Goal: Transaction & Acquisition: Obtain resource

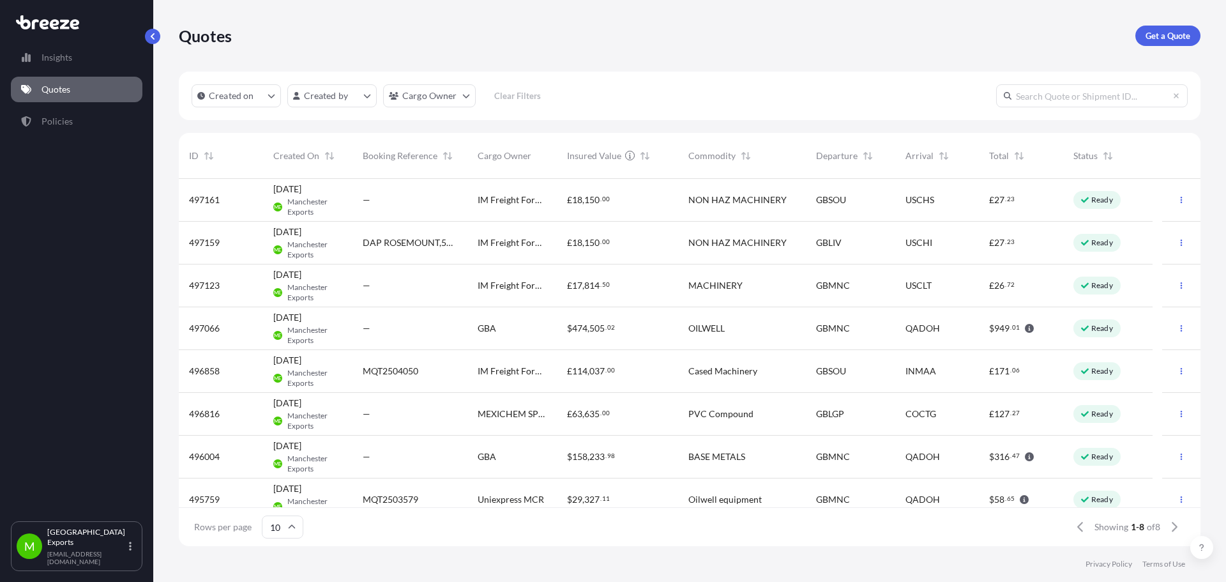
scroll to position [10, 10]
click at [1186, 30] on p "Get a Quote" at bounding box center [1168, 35] width 45 height 13
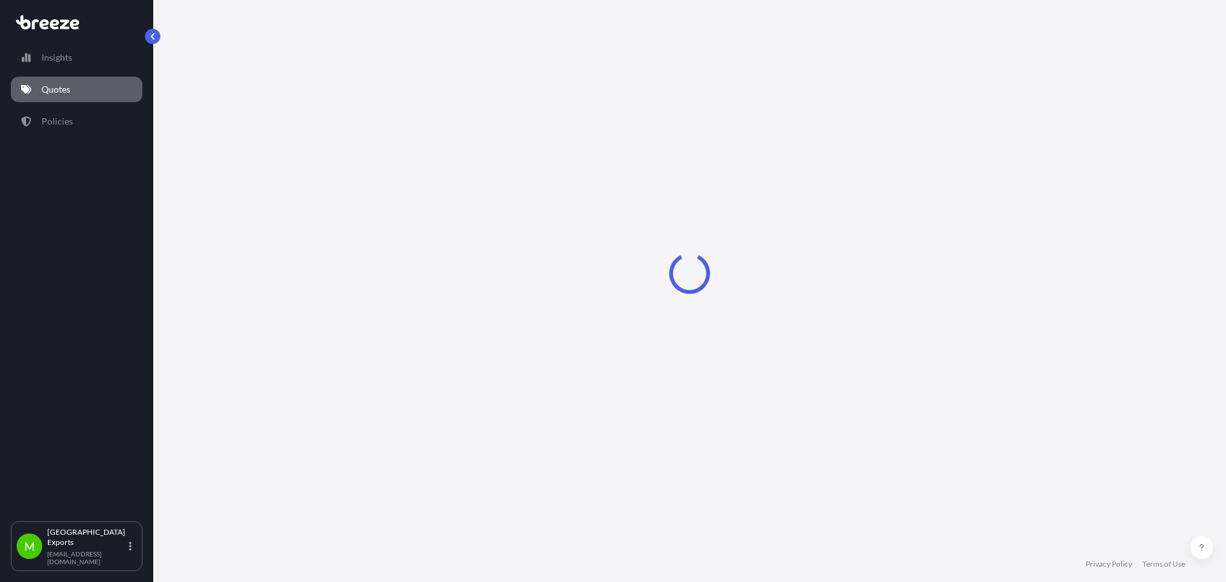
select select "Sea"
select select "1"
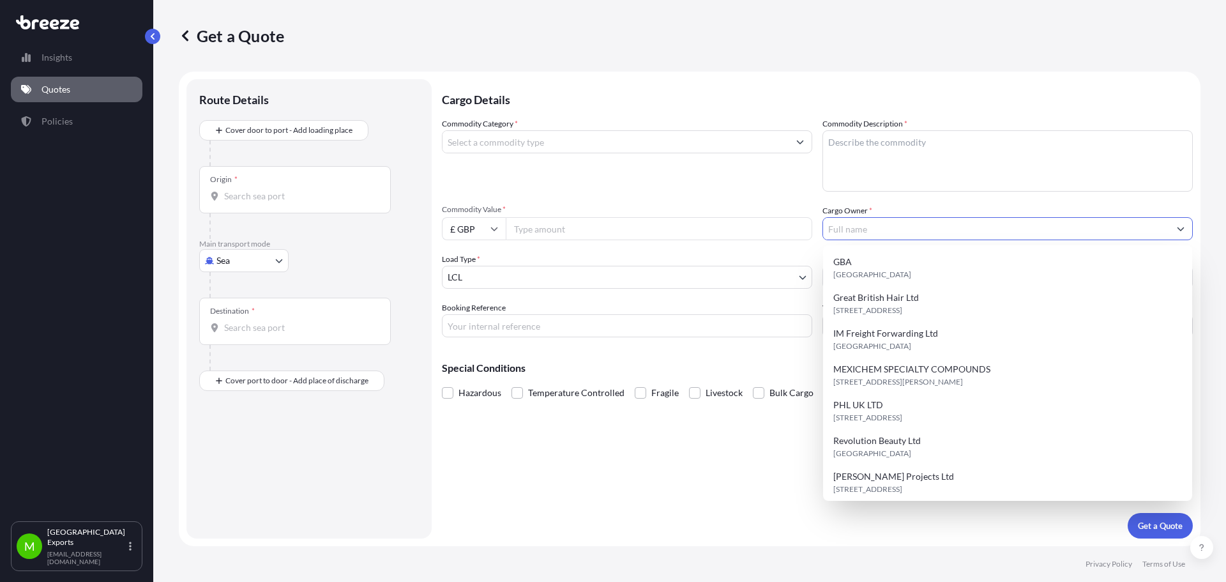
click at [864, 224] on input "Cargo Owner *" at bounding box center [996, 228] width 346 height 23
paste input "AMETEK Land"
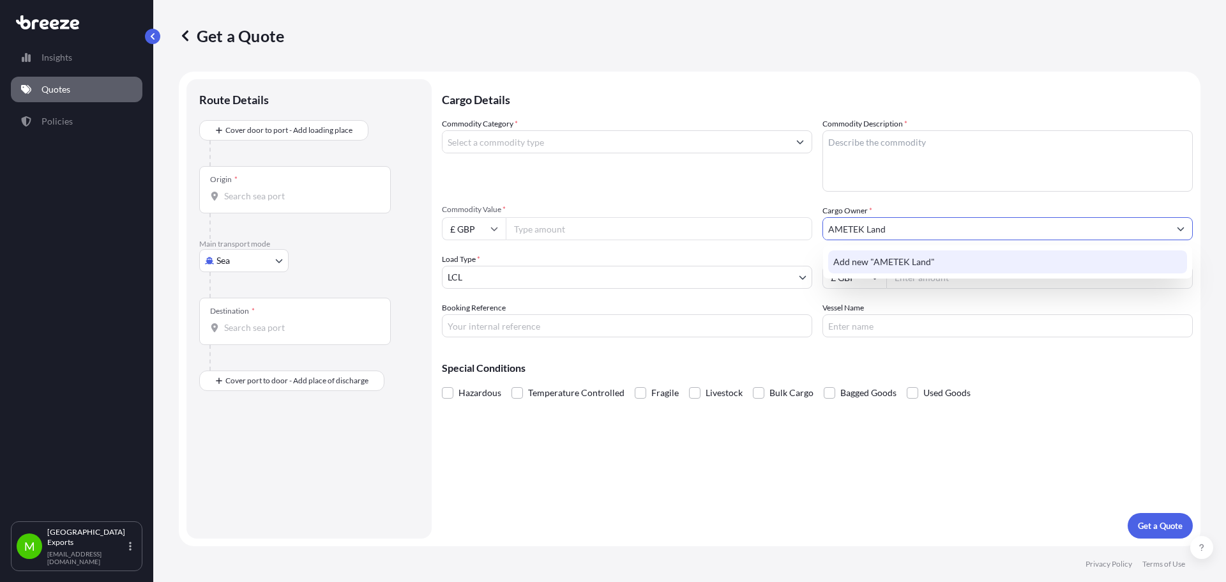
click at [918, 264] on span "Add new "AMETEK Land"" at bounding box center [884, 261] width 102 height 13
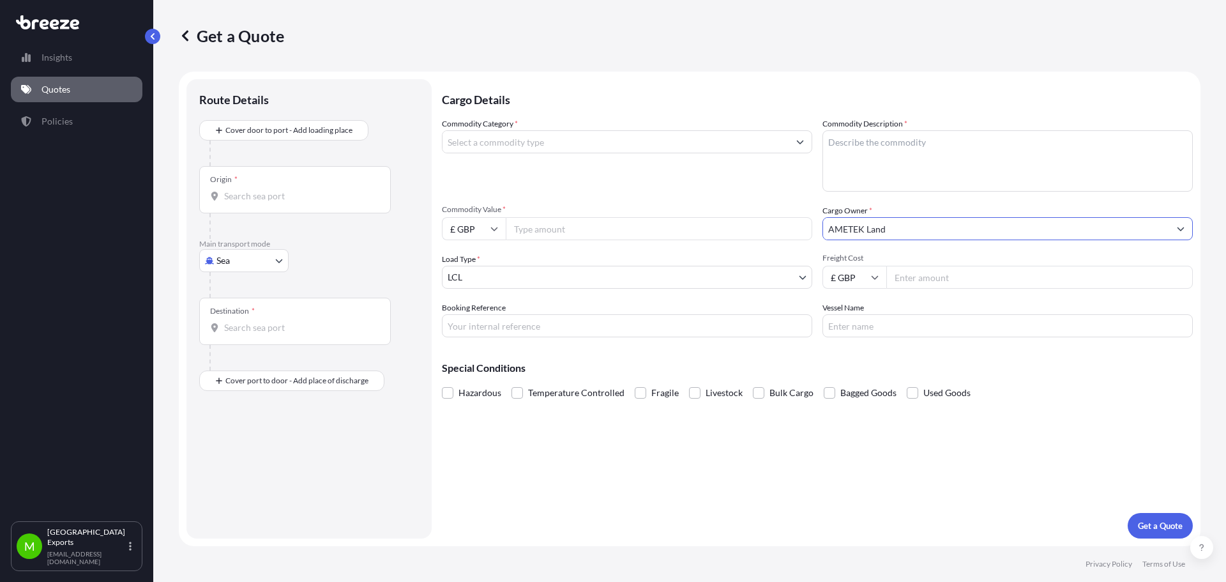
type input "AMETEK Land"
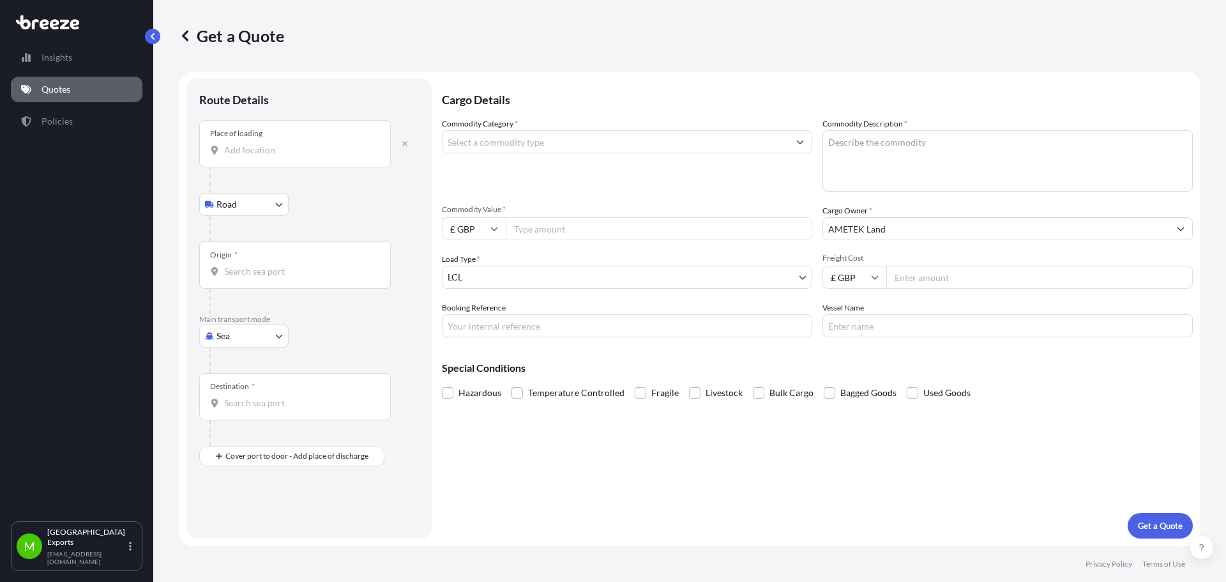
click at [250, 146] on input "Place of loading" at bounding box center [299, 150] width 151 height 13
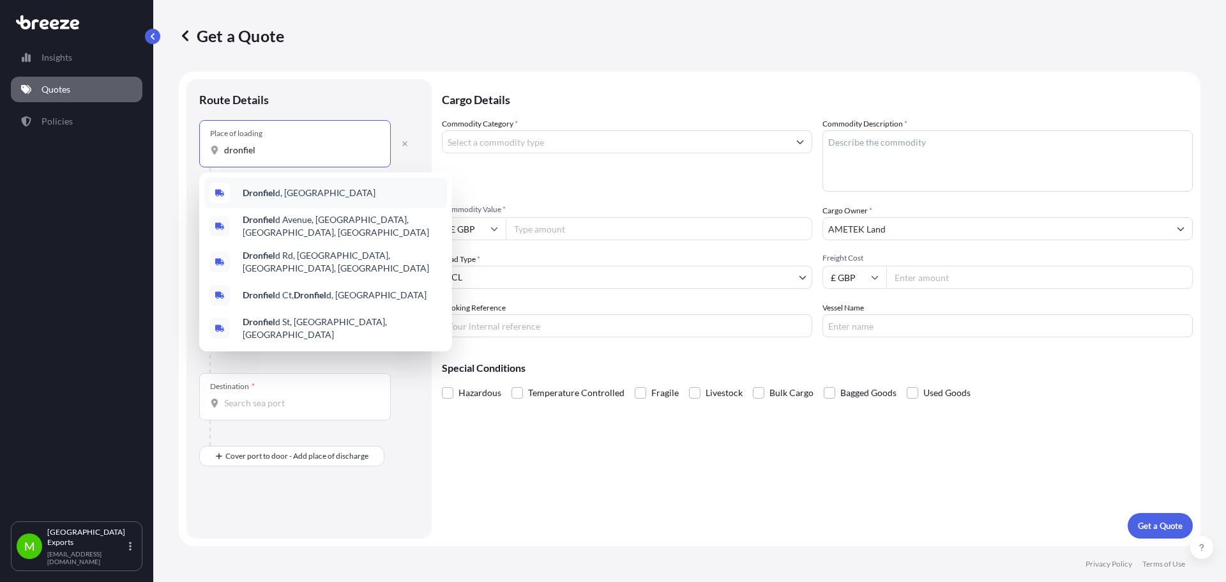
click at [270, 190] on b "Dronfiel" at bounding box center [259, 192] width 33 height 11
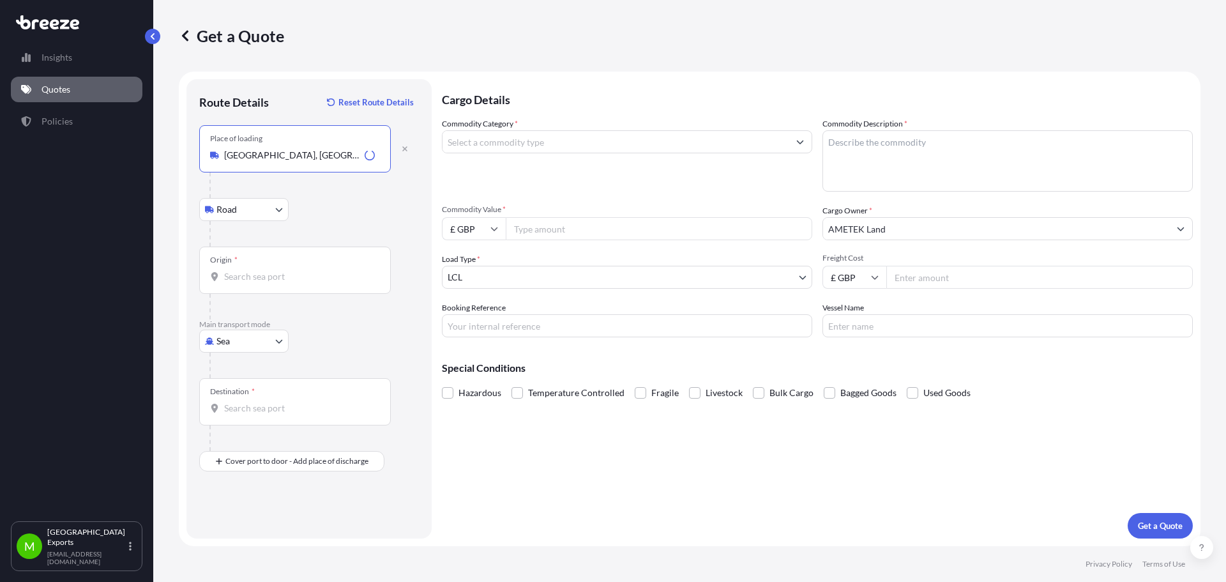
type input "[GEOGRAPHIC_DATA], [GEOGRAPHIC_DATA]"
click at [254, 217] on body "0 options available. 5 options available. Insights Quotes Policies M Manchester…" at bounding box center [613, 291] width 1226 height 582
click at [252, 246] on div "Road" at bounding box center [243, 242] width 79 height 23
click at [267, 272] on input "Origin *" at bounding box center [299, 276] width 151 height 13
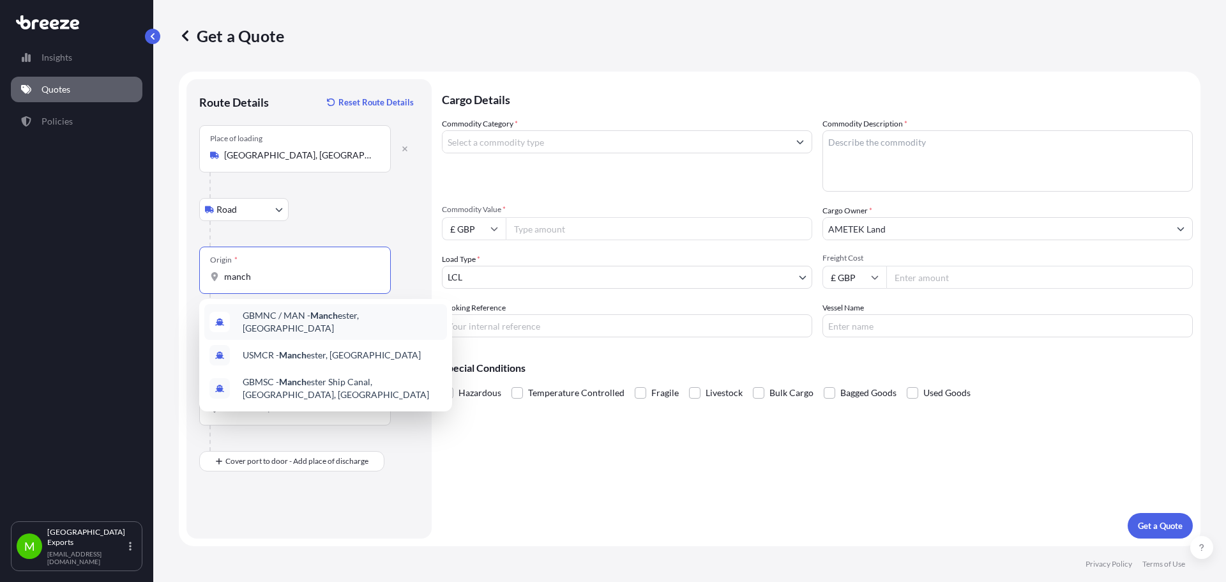
click at [305, 321] on span "GBMNC / MAN - Manch ester, [GEOGRAPHIC_DATA]" at bounding box center [342, 322] width 199 height 26
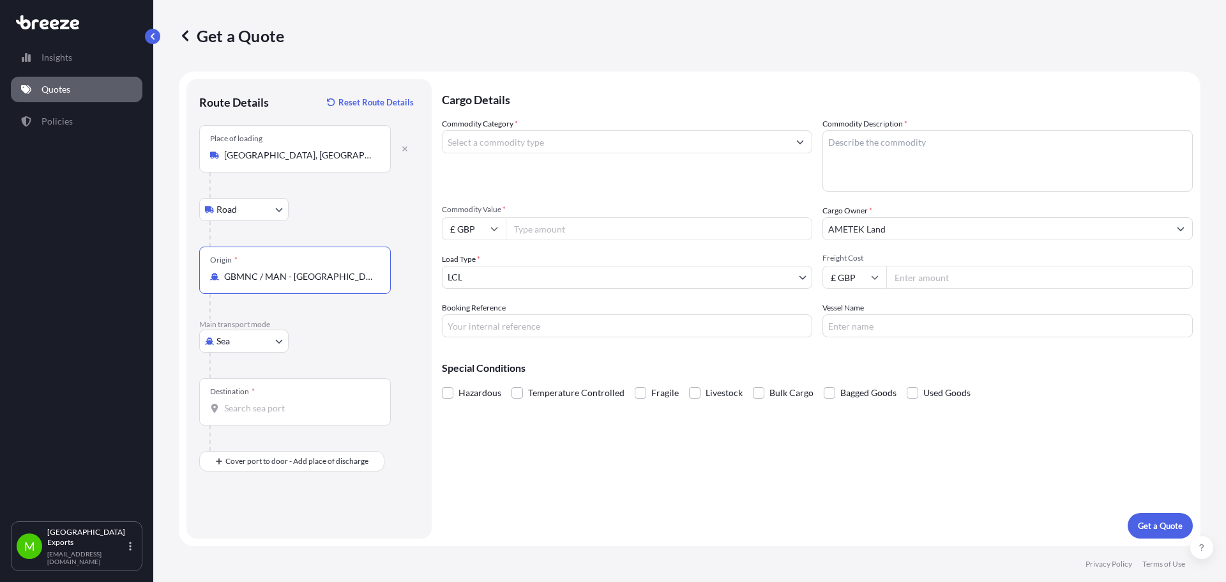
type input "GBMNC / MAN - [GEOGRAPHIC_DATA], [GEOGRAPHIC_DATA]"
click at [229, 338] on body "0 options available. 3 options available. Insights Quotes Policies M Manchester…" at bounding box center [613, 291] width 1226 height 582
click at [232, 401] on span "Air" at bounding box center [230, 397] width 13 height 13
select select "Air"
click at [285, 153] on input "Place of loading" at bounding box center [299, 155] width 151 height 13
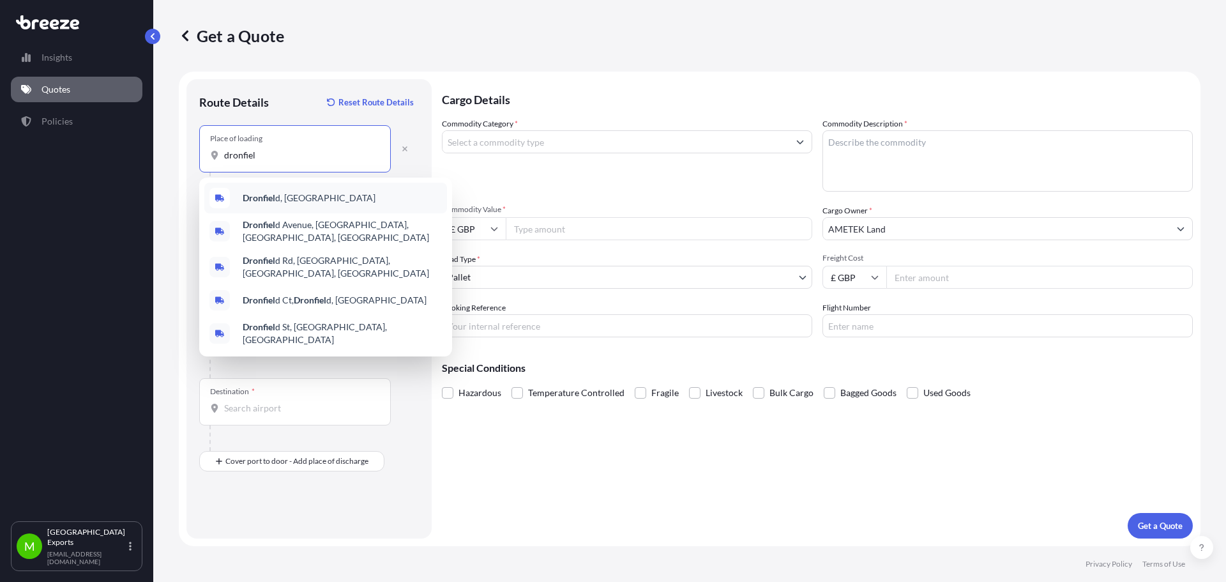
click at [270, 206] on div "Dronfiel d, [GEOGRAPHIC_DATA]" at bounding box center [325, 198] width 243 height 31
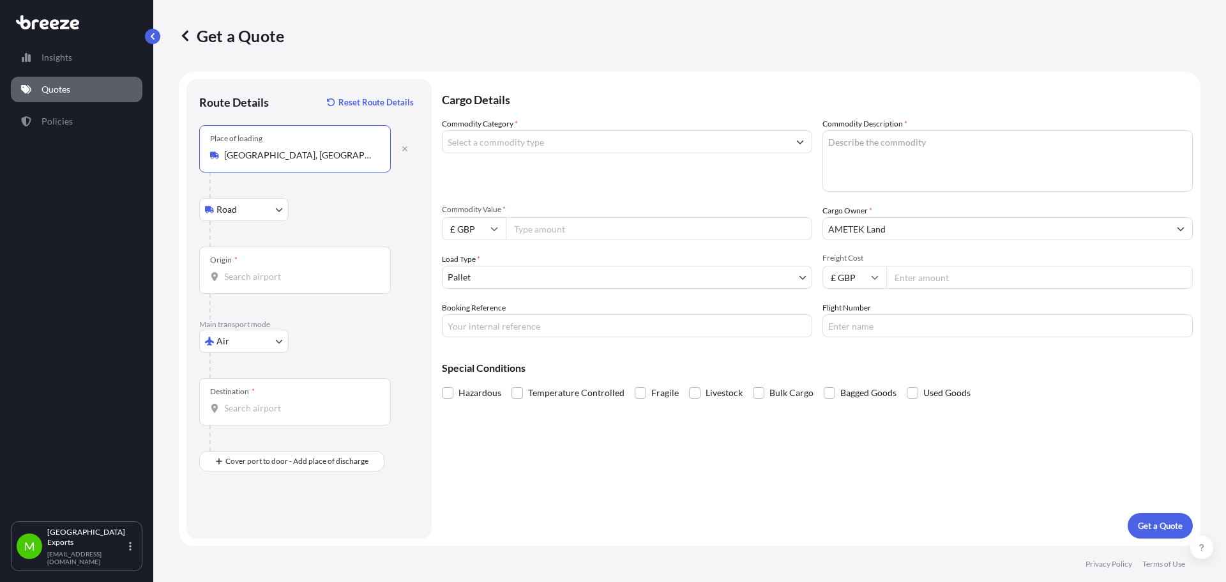
type input "[GEOGRAPHIC_DATA], [GEOGRAPHIC_DATA]"
click at [262, 269] on div "Origin *" at bounding box center [295, 270] width 192 height 47
click at [262, 270] on input "Origin *" at bounding box center [299, 276] width 151 height 13
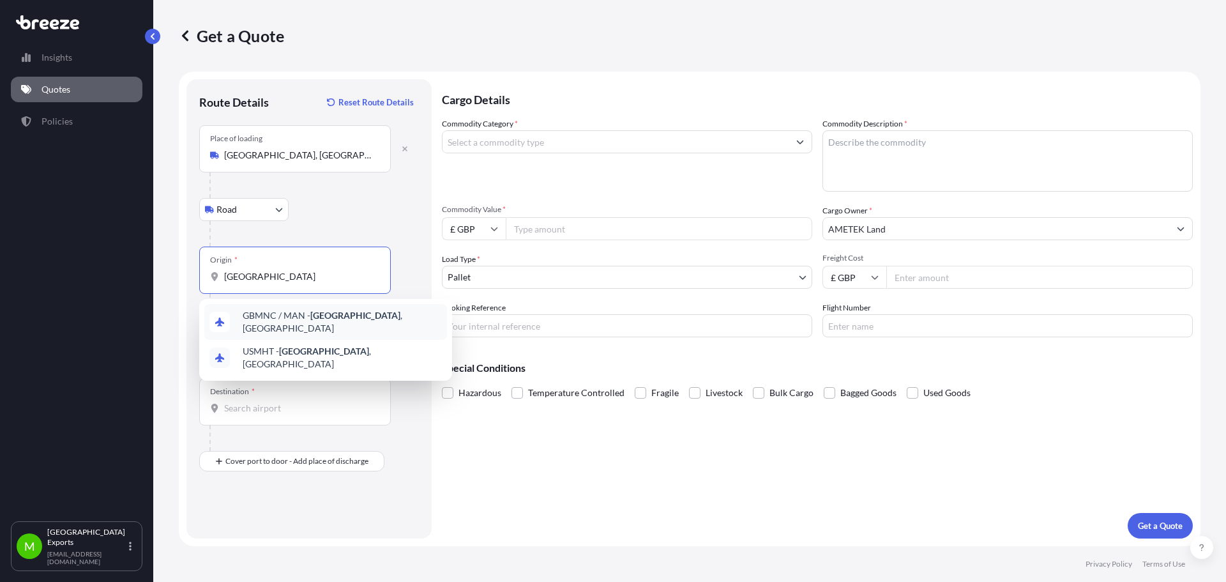
click at [300, 322] on span "GBMNC / MAN - [GEOGRAPHIC_DATA] , [GEOGRAPHIC_DATA]" at bounding box center [342, 322] width 199 height 26
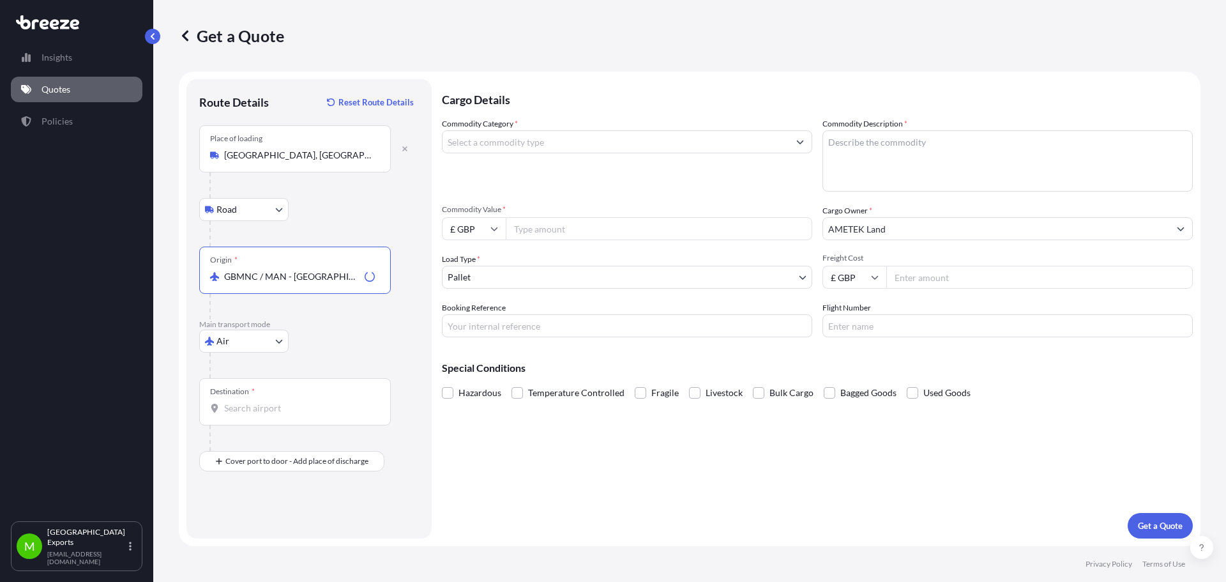
type input "GBMNC / MAN - [GEOGRAPHIC_DATA], [GEOGRAPHIC_DATA]"
click at [267, 403] on input "Destination *" at bounding box center [299, 408] width 151 height 13
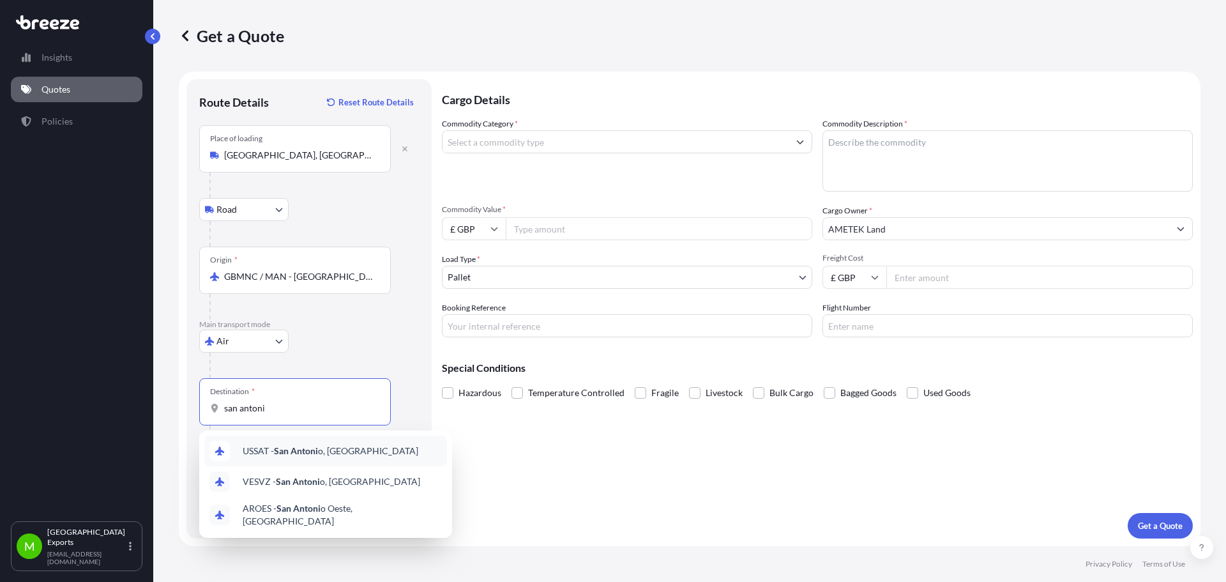
click at [333, 452] on span "USSAT - San Antoni o, [GEOGRAPHIC_DATA]" at bounding box center [331, 451] width 176 height 13
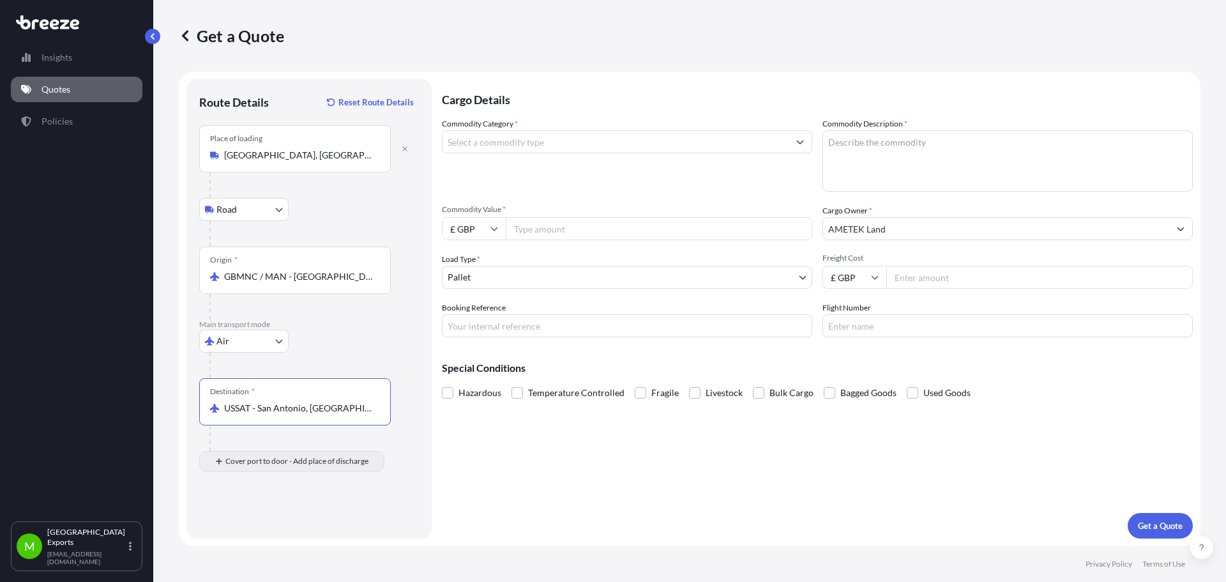
type input "USSAT - San Antonio, [GEOGRAPHIC_DATA]"
click at [260, 536] on div "Place of Discharge" at bounding box center [295, 522] width 192 height 47
click at [260, 536] on input "Place of Discharge" at bounding box center [299, 529] width 151 height 13
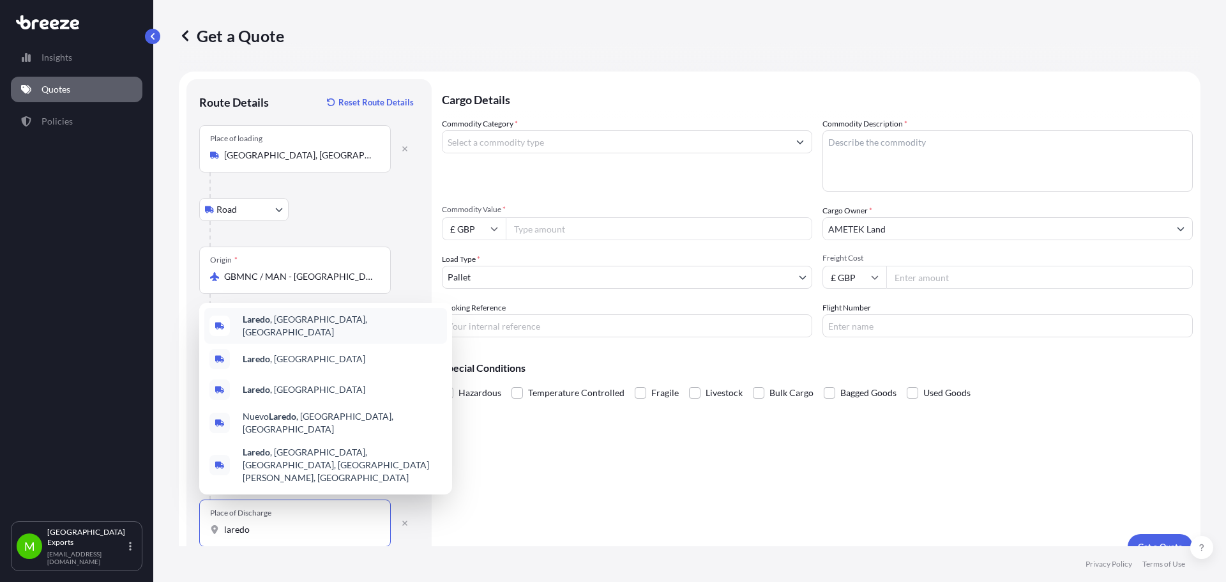
click at [330, 344] on div "[GEOGRAPHIC_DATA] , [GEOGRAPHIC_DATA], [GEOGRAPHIC_DATA]" at bounding box center [325, 326] width 243 height 36
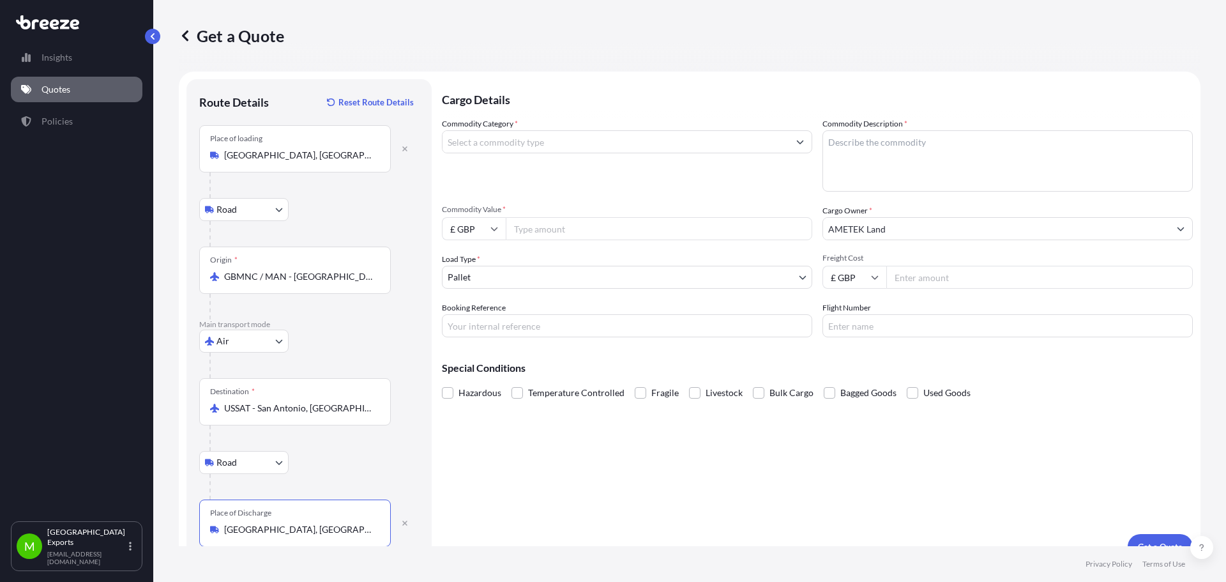
type input "[GEOGRAPHIC_DATA], [GEOGRAPHIC_DATA], [GEOGRAPHIC_DATA]"
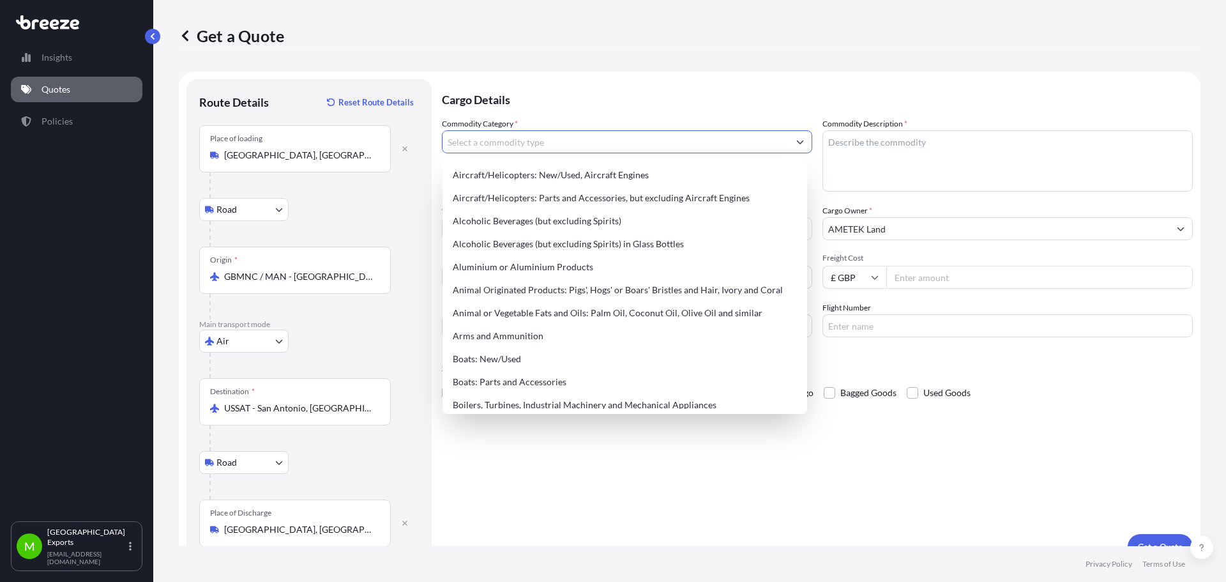
click at [579, 143] on input "Commodity Category *" at bounding box center [616, 141] width 346 height 23
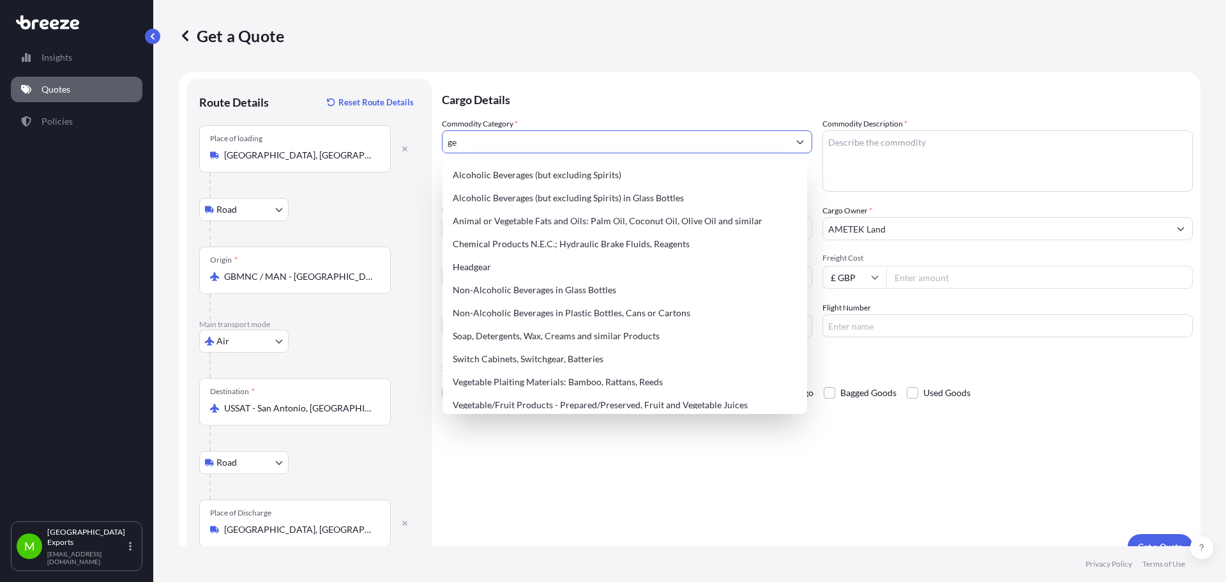
type input "g"
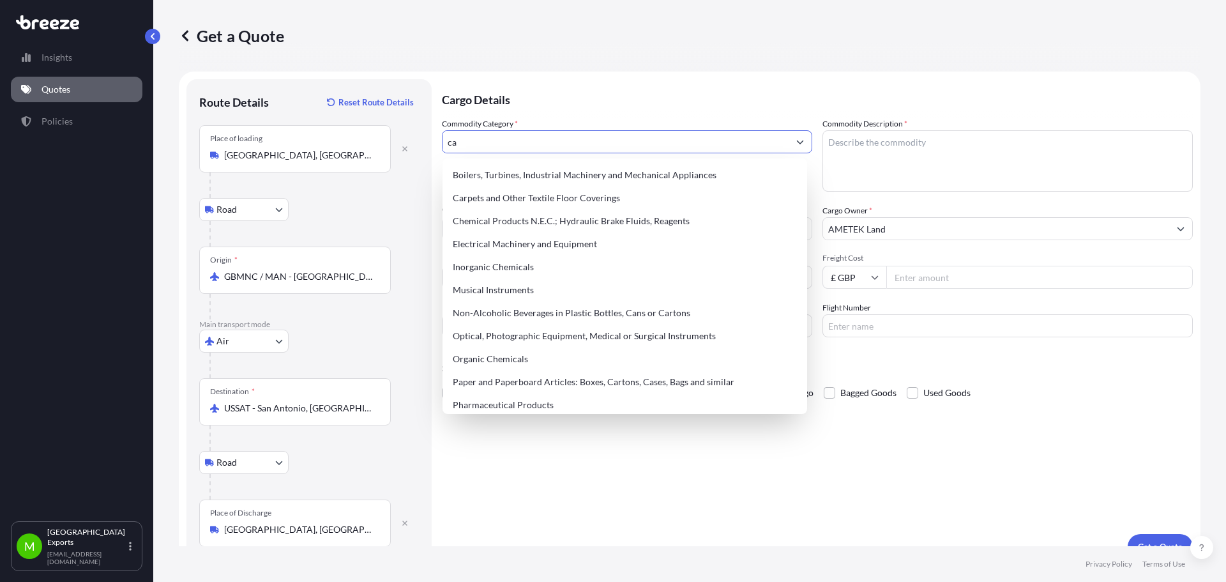
type input "c"
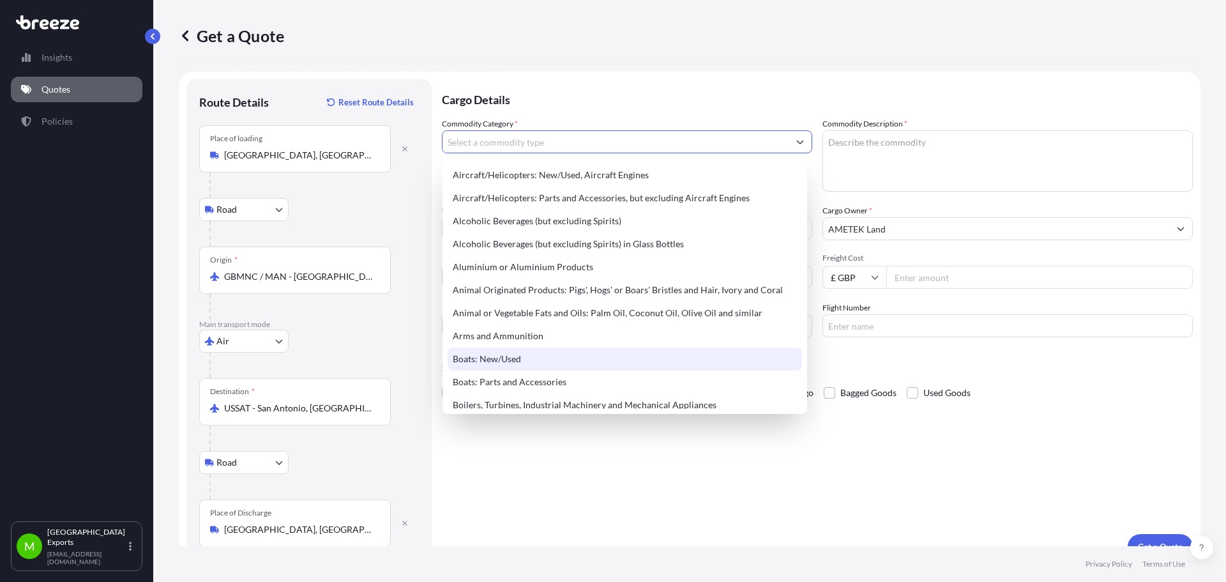
scroll to position [128, 0]
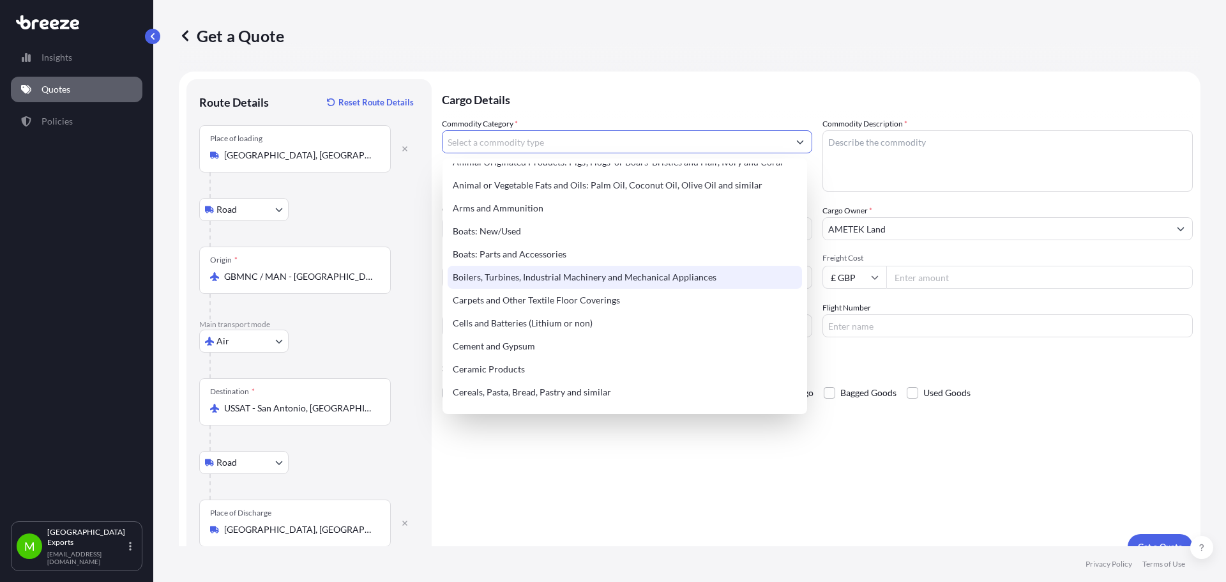
click at [559, 278] on div "Boilers, Turbines, Industrial Machinery and Mechanical Appliances" at bounding box center [625, 277] width 354 height 23
type input "Boilers, Turbines, Industrial Machinery and Mechanical Appliances"
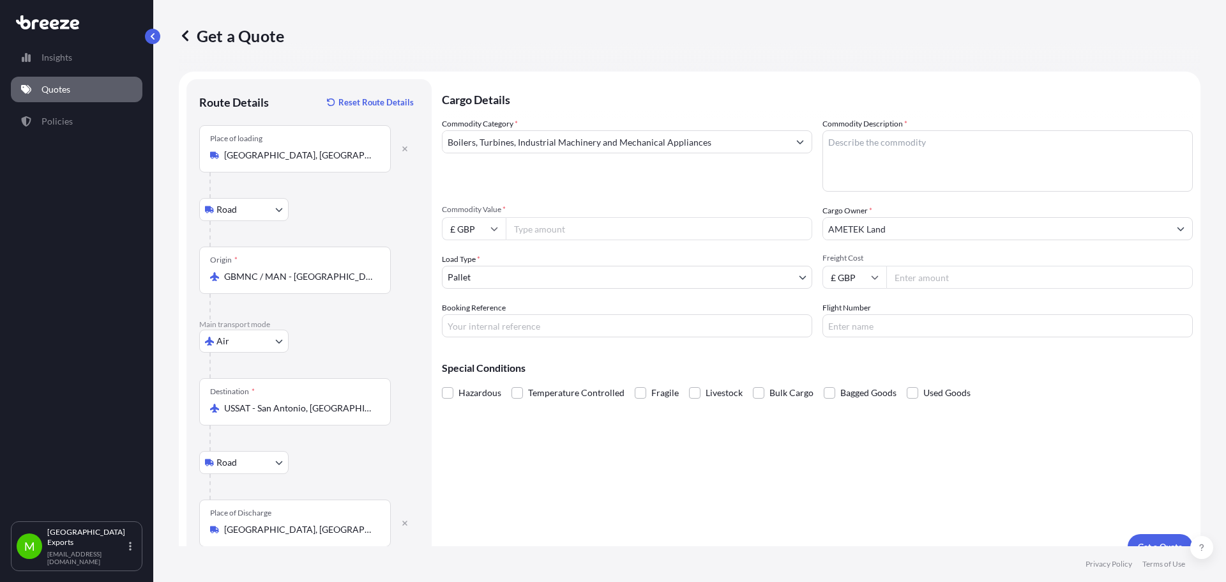
click at [544, 232] on input "Commodity Value *" at bounding box center [659, 228] width 307 height 23
click at [492, 236] on input "£ GBP" at bounding box center [474, 228] width 64 height 23
click at [476, 321] on div "$ USD" at bounding box center [474, 317] width 54 height 24
type input "$ USD"
click at [567, 224] on input "Commodity Value *" at bounding box center [659, 228] width 307 height 23
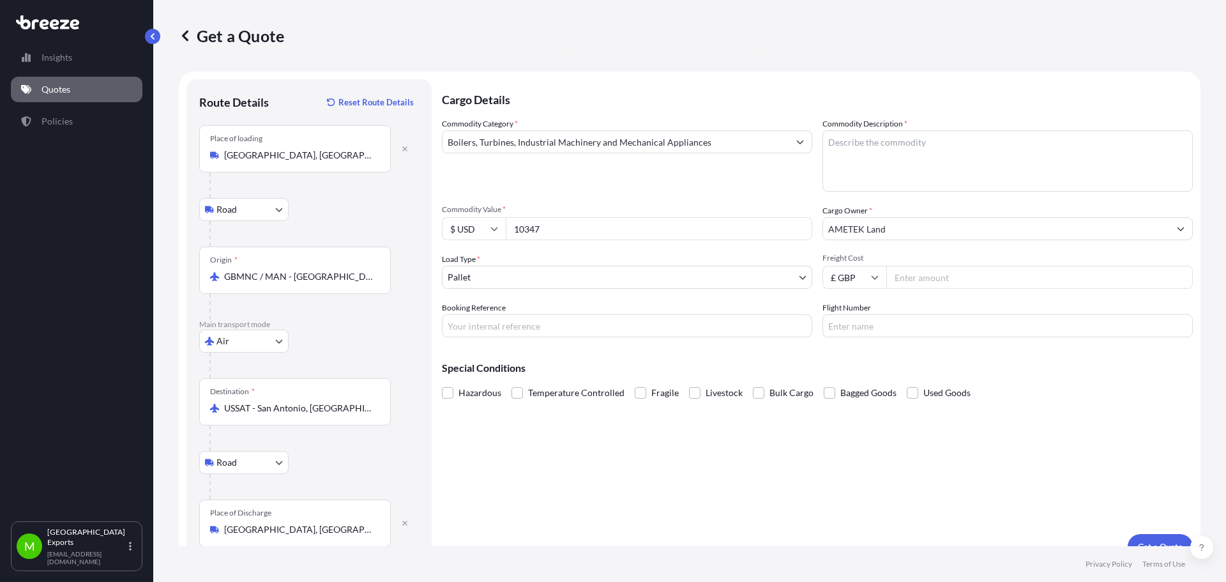
type input "10347"
click at [915, 147] on textarea "Commodity Description *" at bounding box center [1008, 160] width 370 height 61
type textarea "E"
type textarea "GENCO"
click at [920, 271] on input "Freight Cost" at bounding box center [1039, 277] width 307 height 23
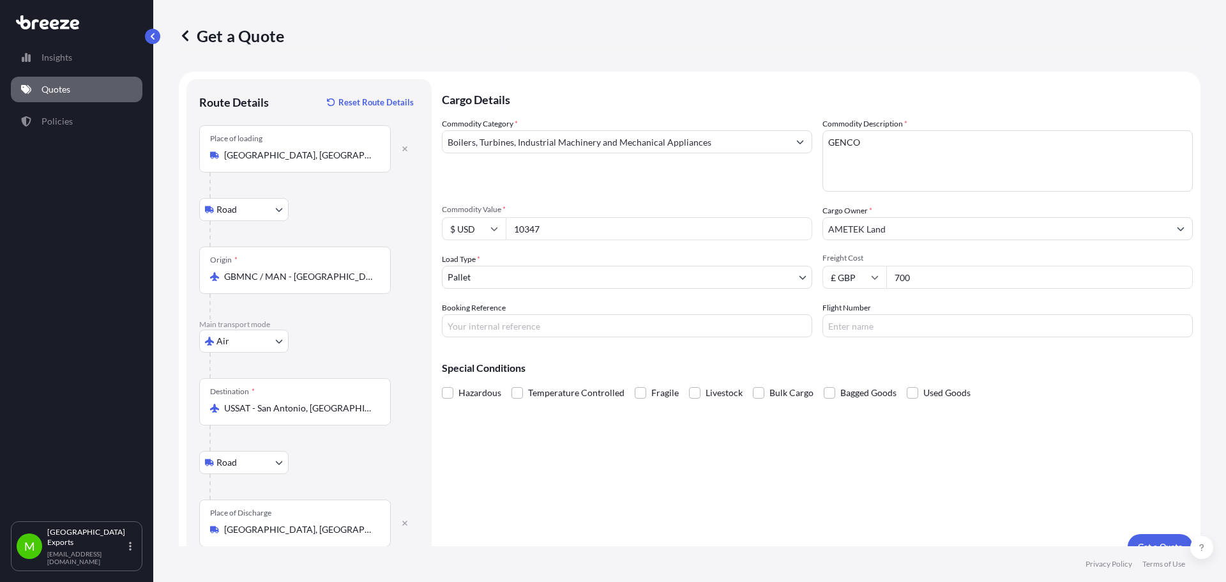
scroll to position [21, 0]
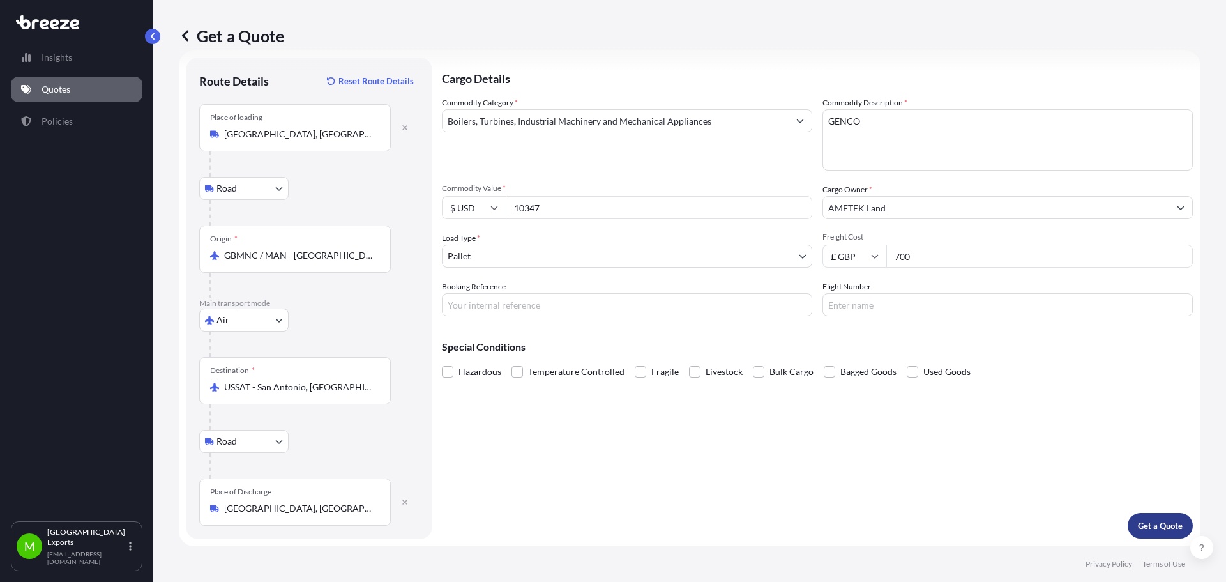
type input "700"
click at [1145, 522] on p "Get a Quote" at bounding box center [1160, 525] width 45 height 13
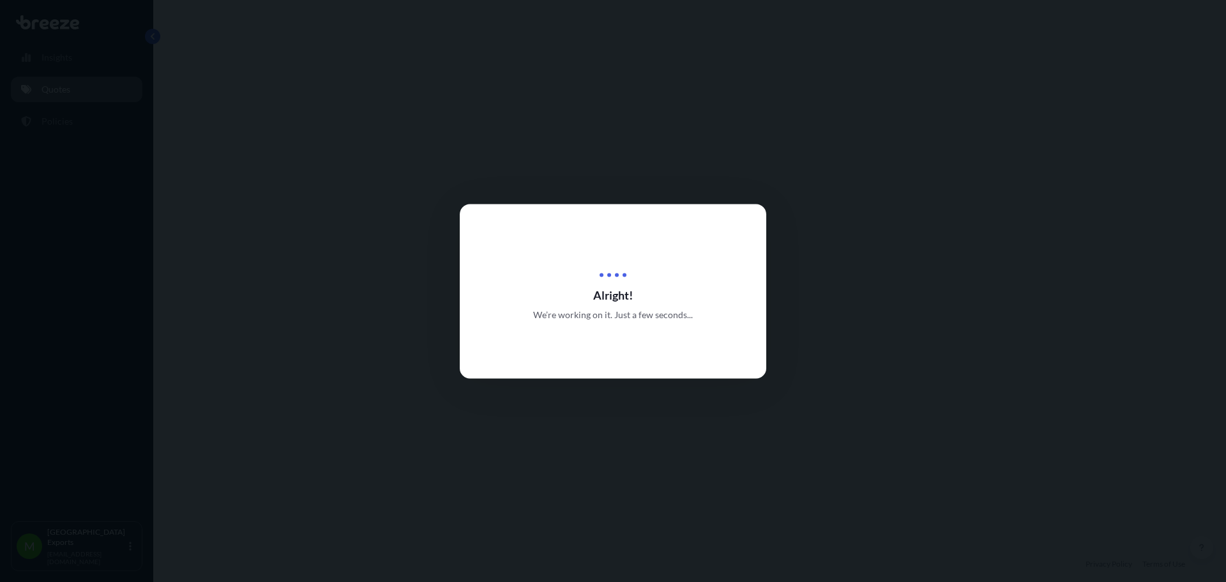
select select "Road"
select select "Air"
select select "Road"
select select "1"
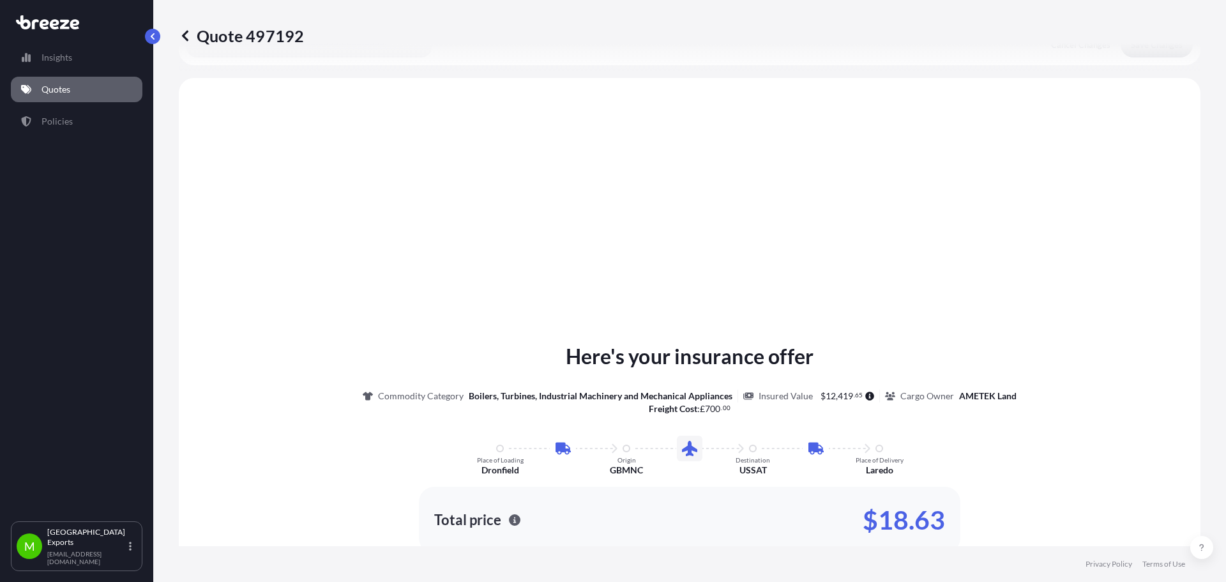
scroll to position [511, 0]
